Goal: Task Accomplishment & Management: Manage account settings

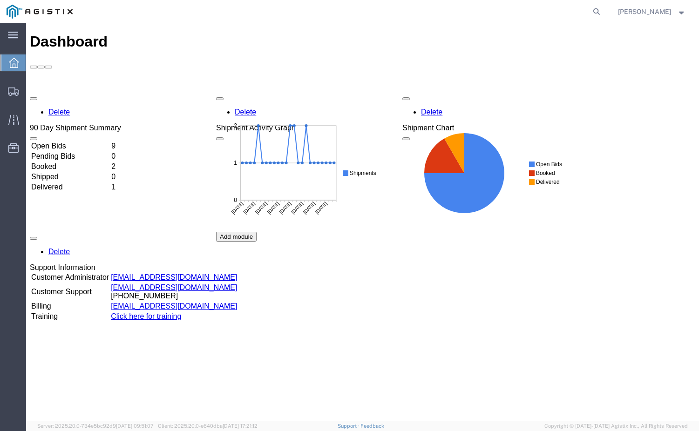
click at [110, 142] on td "Open Bids" at bounding box center [70, 146] width 79 height 9
click at [99, 162] on td "Booked" at bounding box center [70, 166] width 79 height 9
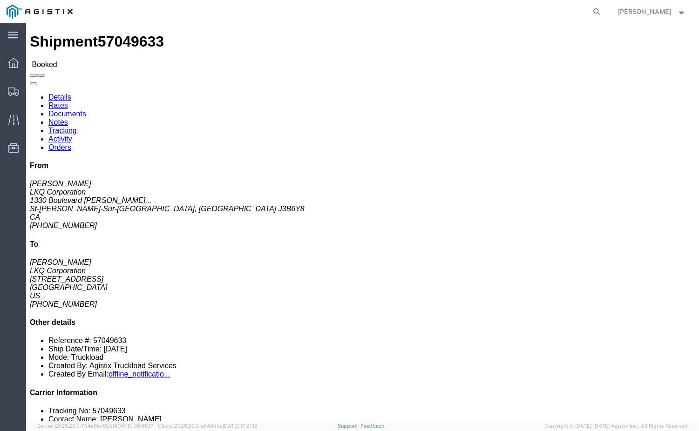
click link "Tracking"
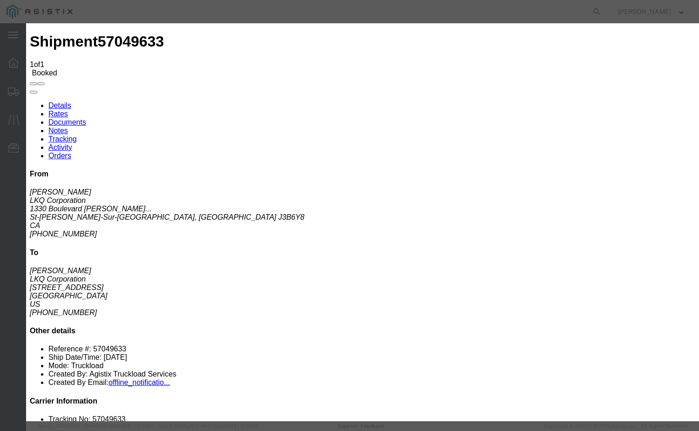
type input "[DATE]"
type input "2:00 AM"
select select "PICKEDUP"
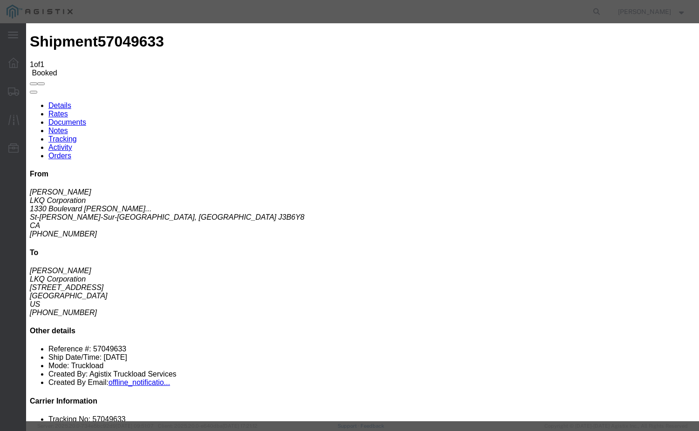
drag, startPoint x: 323, startPoint y: 116, endPoint x: 274, endPoint y: 113, distance: 49.0
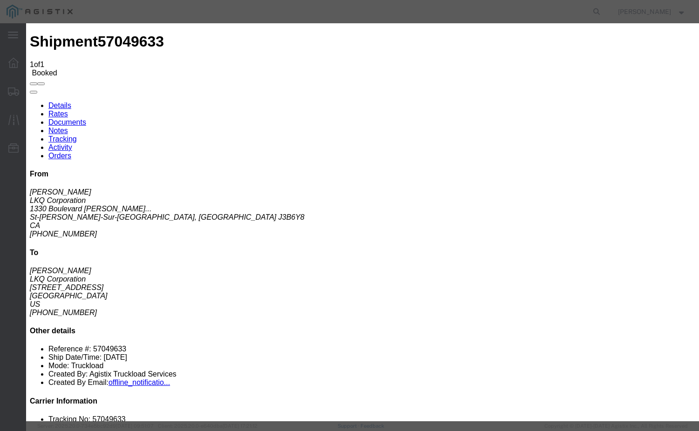
type input "2:00 PM"
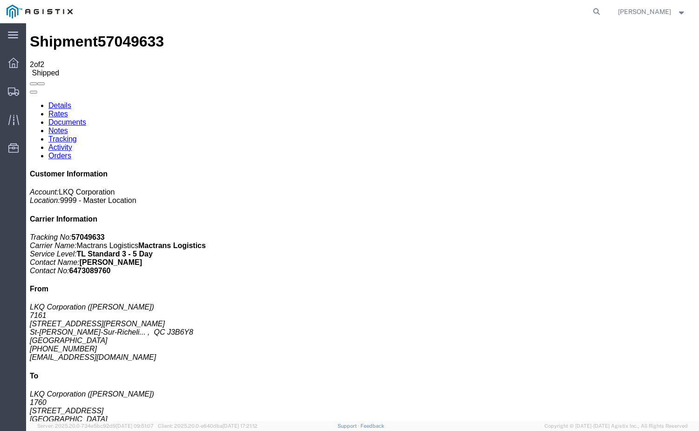
click at [61, 102] on link "Details" at bounding box center [59, 106] width 23 height 8
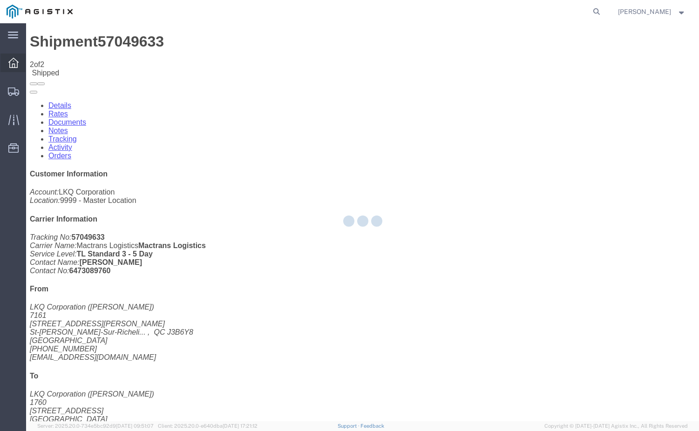
click at [20, 68] on div at bounding box center [13, 63] width 26 height 19
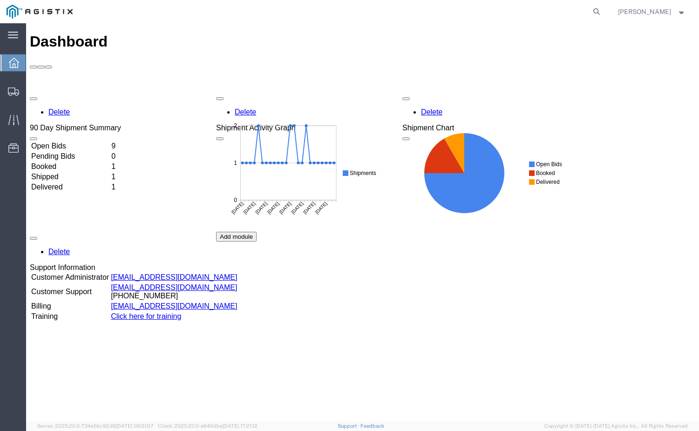
click at [110, 142] on td "Open Bids" at bounding box center [70, 146] width 79 height 9
